Goal: Browse casually

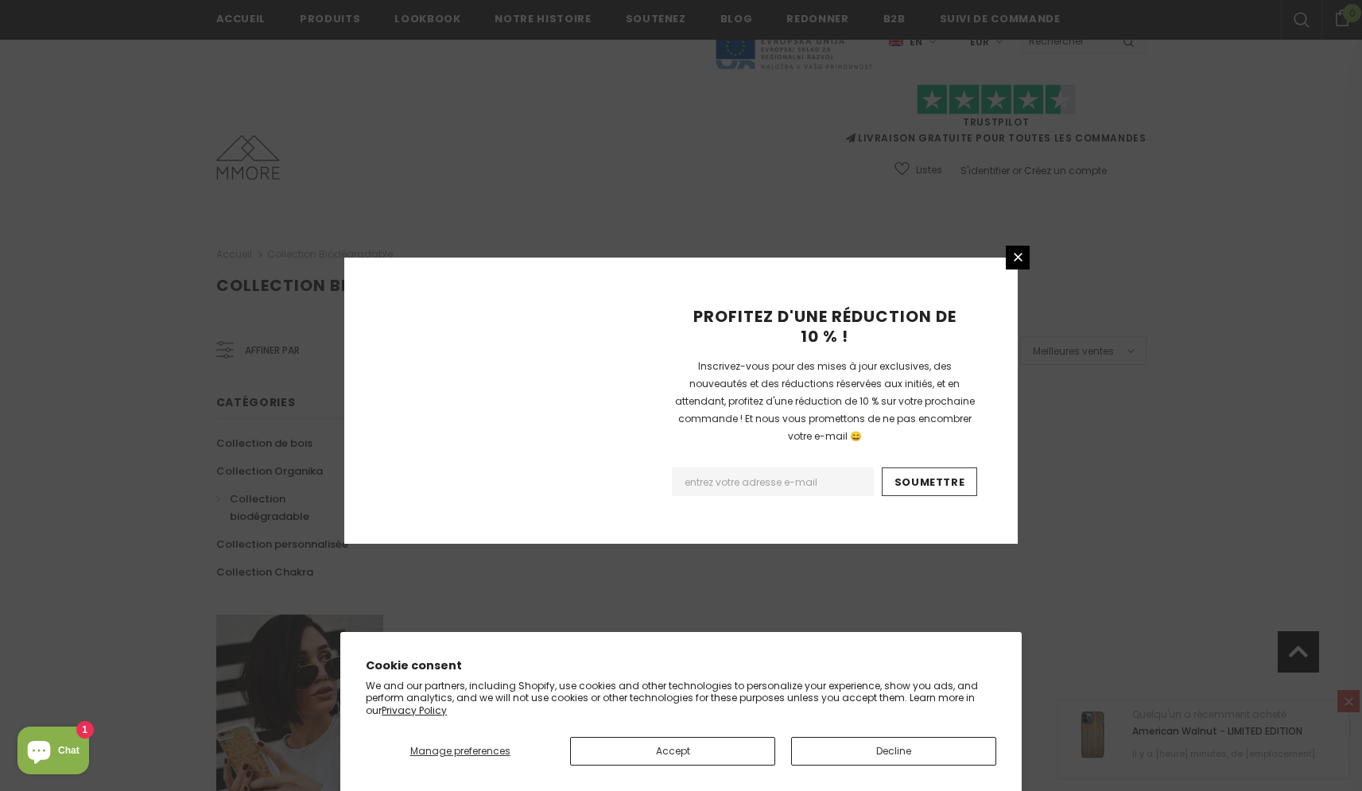
scroll to position [877, 0]
